Goal: Task Accomplishment & Management: Complete application form

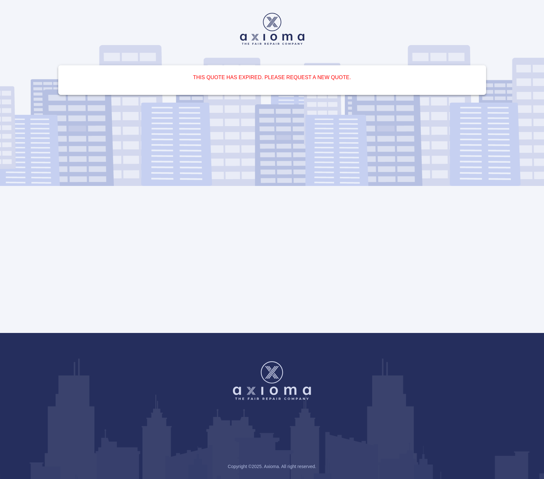
click at [275, 34] on img at bounding box center [272, 29] width 64 height 32
click at [267, 50] on div "This quote has expired. Please request a new quote." at bounding box center [271, 166] width 453 height 333
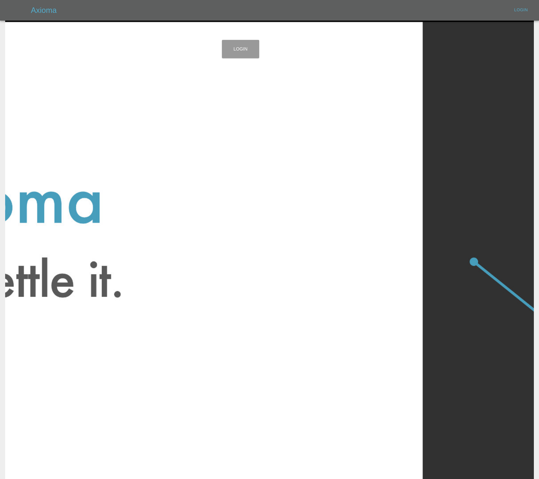
click at [44, 12] on h5 "Axioma" at bounding box center [44, 10] width 26 height 10
click at [521, 9] on link "Login" at bounding box center [521, 10] width 21 height 10
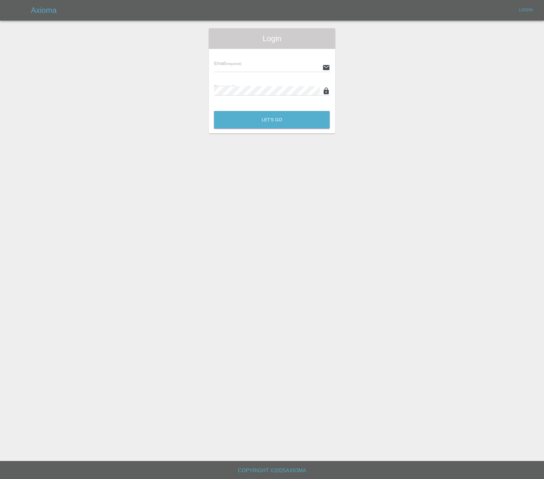
click at [248, 62] on div "Email (required)" at bounding box center [272, 63] width 116 height 18
click at [244, 65] on input "text" at bounding box center [266, 67] width 105 height 9
